Goal: Task Accomplishment & Management: Use online tool/utility

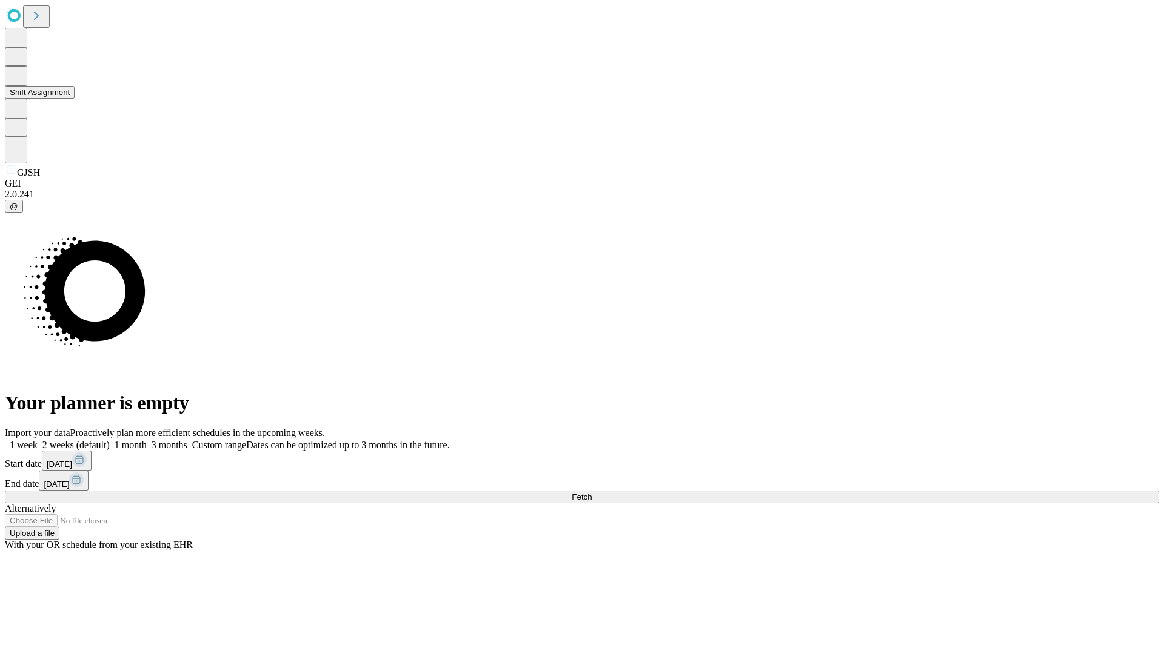
click at [75, 99] on button "Shift Assignment" at bounding box center [40, 92] width 70 height 13
